Goal: Information Seeking & Learning: Learn about a topic

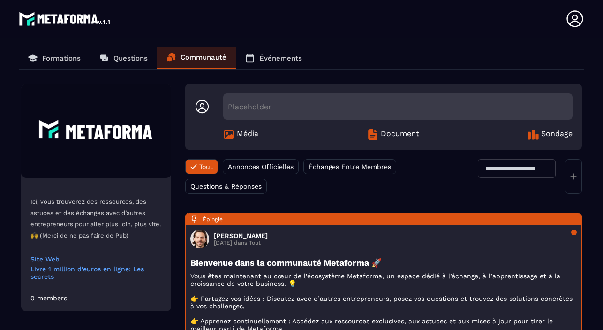
click at [63, 61] on p "Formations" at bounding box center [61, 58] width 38 height 8
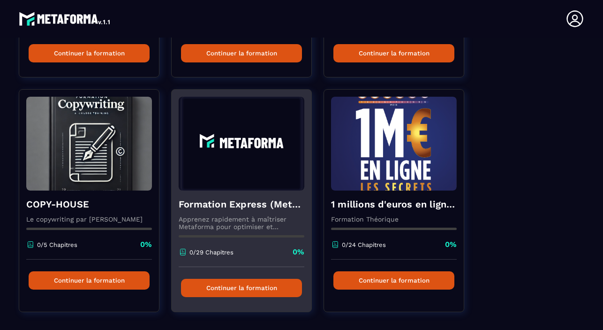
scroll to position [281, 0]
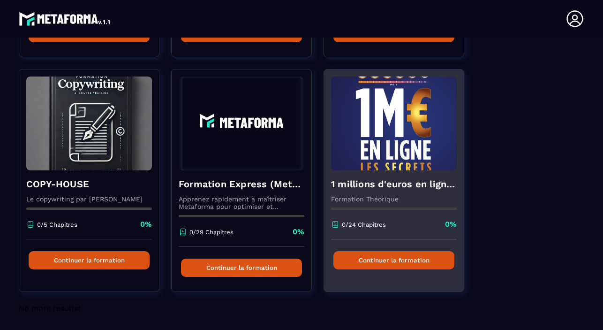
click at [360, 265] on button "Continuer la formation" at bounding box center [394, 260] width 121 height 18
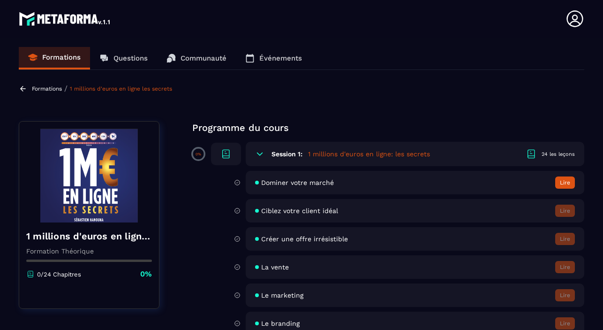
click at [559, 179] on button "Lire" at bounding box center [566, 182] width 20 height 12
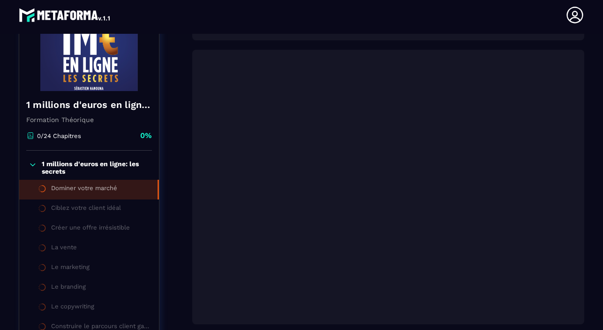
scroll to position [142, 0]
